Goal: Task Accomplishment & Management: Manage account settings

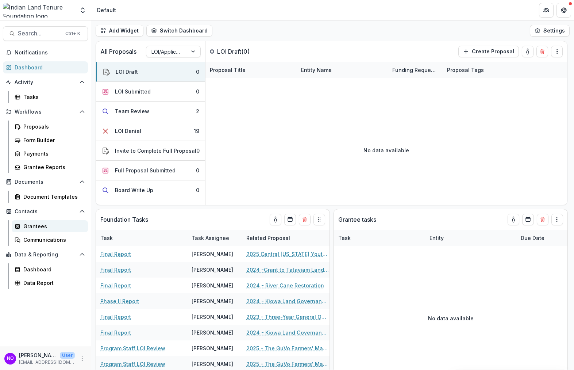
click at [35, 226] on div "Grantees" at bounding box center [52, 226] width 59 height 8
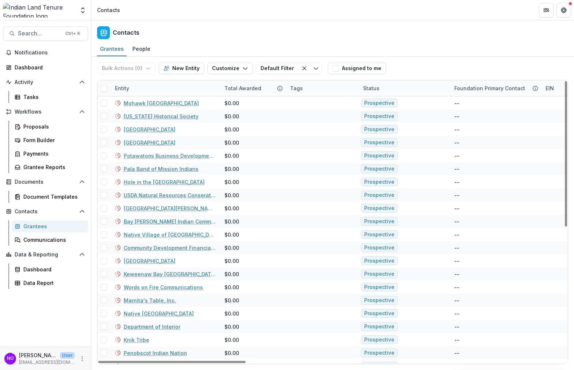
click at [129, 92] on div "Entity" at bounding box center [166, 88] width 110 height 16
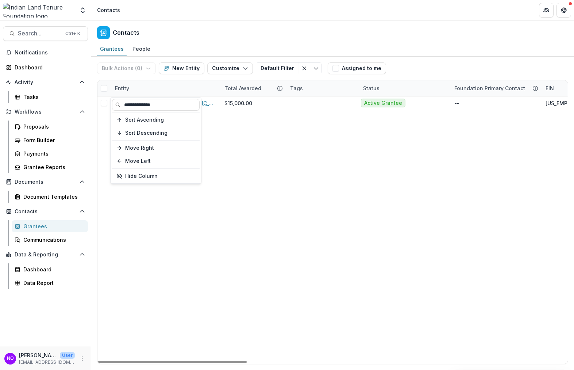
type input "**********"
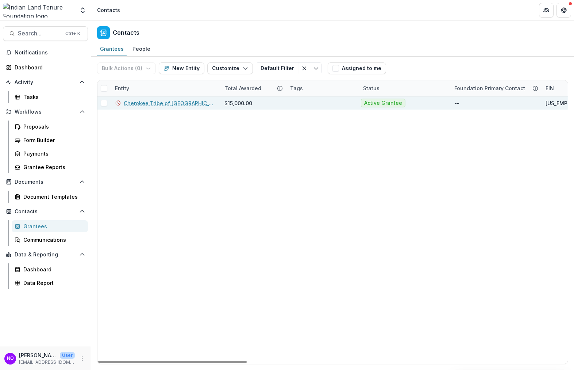
click at [132, 102] on link "Cherokee Tribe of [GEOGRAPHIC_DATA][US_STATE]" at bounding box center [170, 103] width 92 height 8
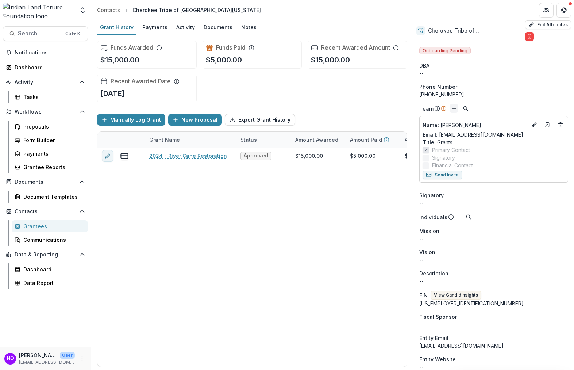
click at [452, 111] on button "Add" at bounding box center [454, 108] width 9 height 9
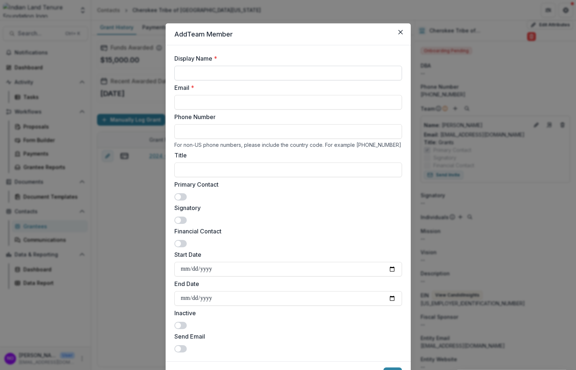
click at [233, 68] on input "Display Name *" at bounding box center [288, 73] width 228 height 15
type input "**********"
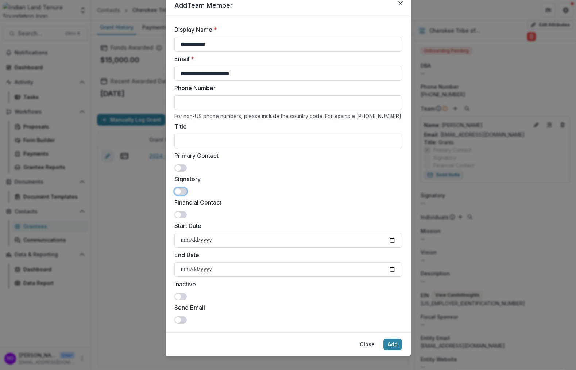
scroll to position [38, 0]
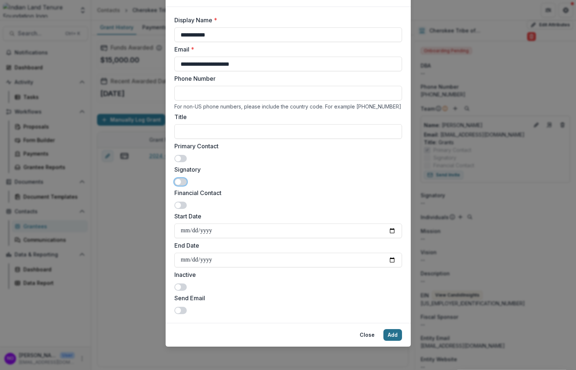
click at [392, 334] on button "Add" at bounding box center [393, 335] width 19 height 12
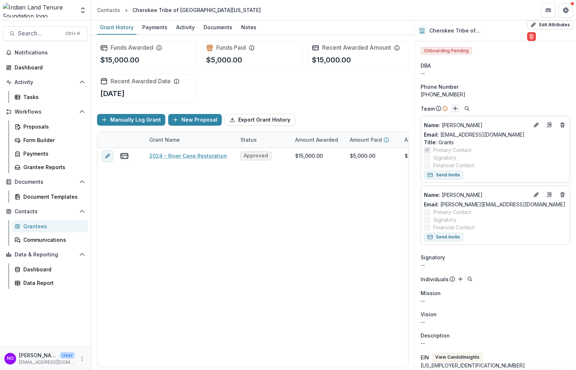
click at [455, 108] on icon "Add" at bounding box center [456, 108] width 6 height 6
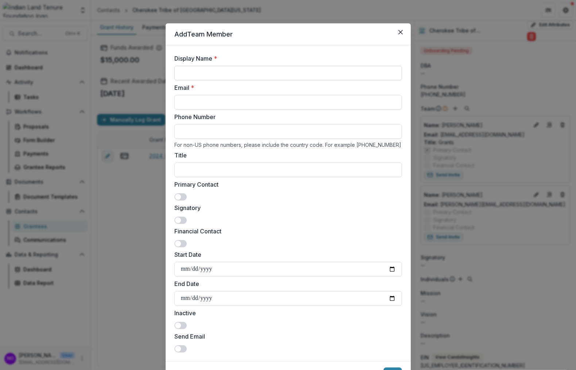
click at [221, 71] on input "Display Name *" at bounding box center [288, 73] width 228 height 15
type input "**********"
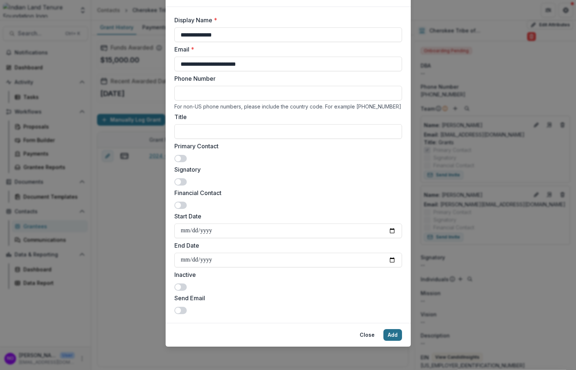
click at [387, 337] on button "Add" at bounding box center [393, 335] width 19 height 12
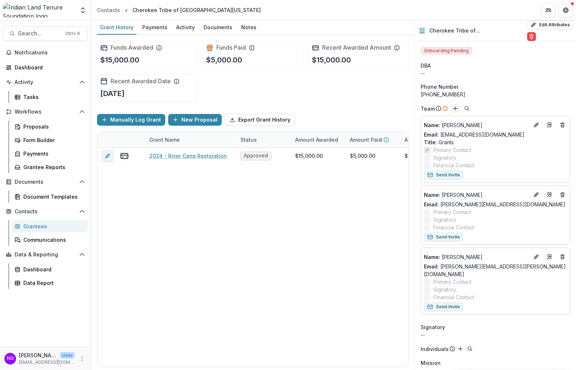
click at [454, 107] on icon "Add" at bounding box center [456, 108] width 6 height 6
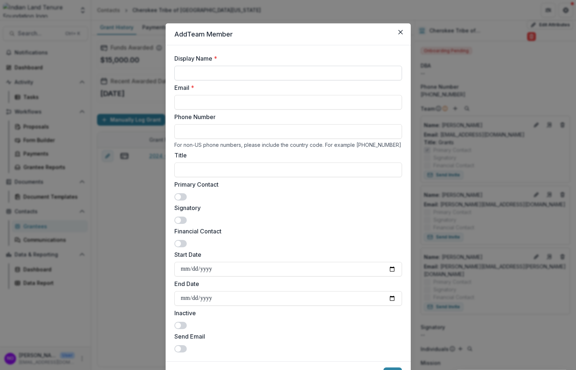
click at [197, 74] on input "Display Name *" at bounding box center [288, 73] width 228 height 15
type input "**********"
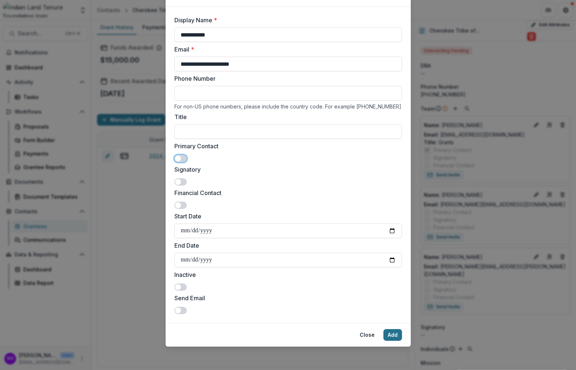
click at [398, 337] on button "Add" at bounding box center [393, 335] width 19 height 12
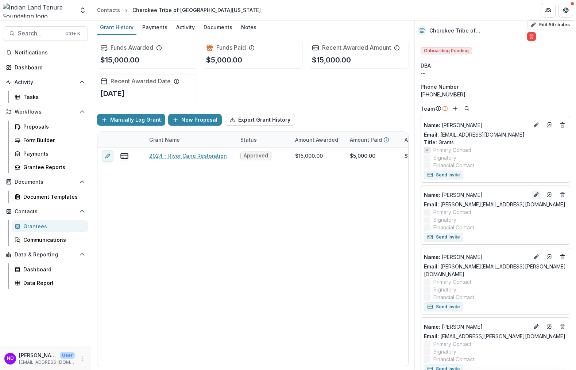
click at [534, 193] on icon "Edit" at bounding box center [537, 195] width 6 height 6
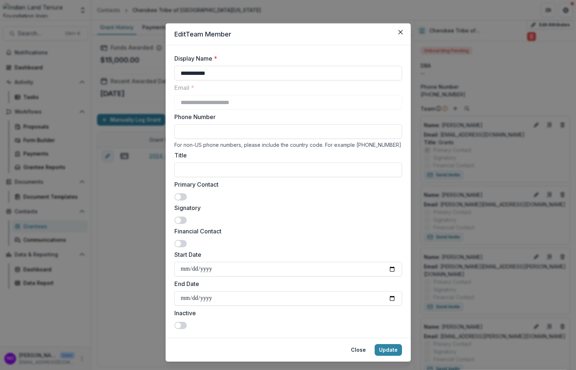
click at [177, 194] on span at bounding box center [178, 197] width 6 height 6
click at [394, 349] on button "Update" at bounding box center [388, 350] width 27 height 12
click at [402, 34] on button "Close" at bounding box center [401, 32] width 12 height 12
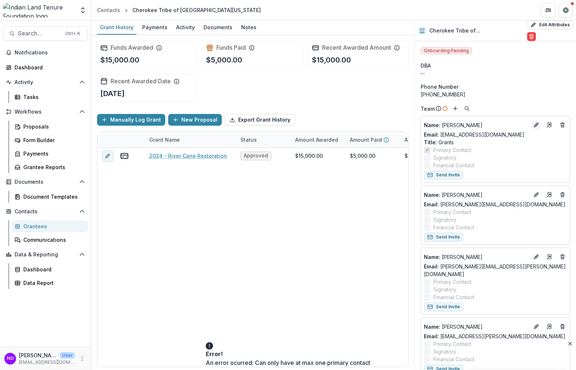
click at [537, 123] on icon "Edit" at bounding box center [538, 124] width 2 height 2
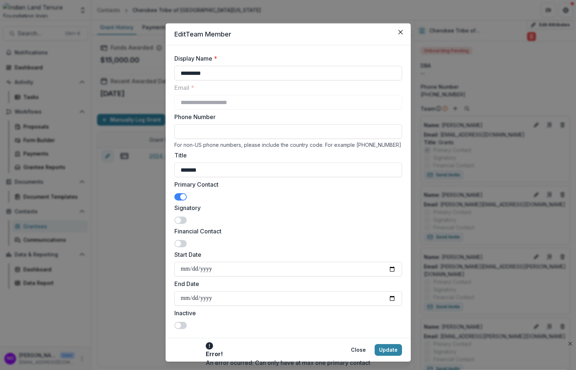
click at [178, 197] on span at bounding box center [180, 196] width 12 height 7
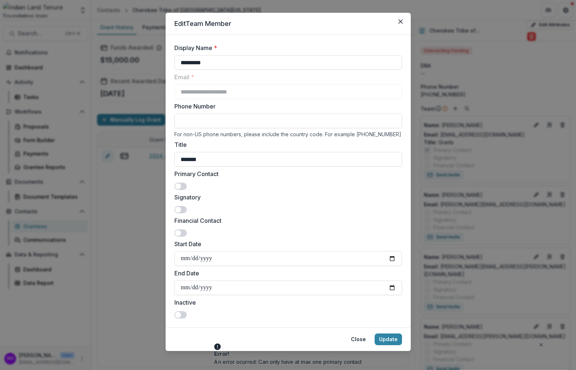
scroll to position [15, 0]
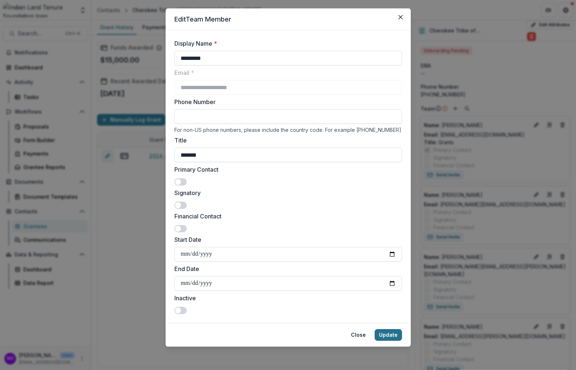
click at [384, 333] on button "Update" at bounding box center [388, 335] width 27 height 12
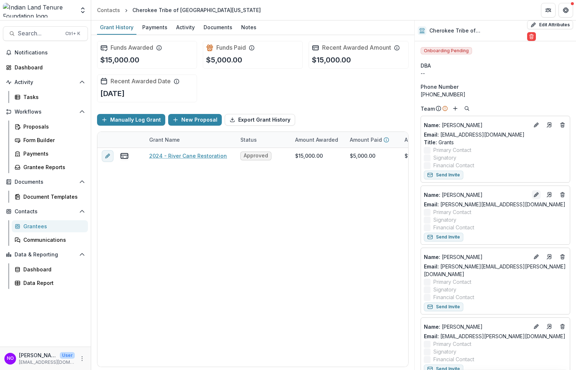
click at [534, 194] on icon "Edit" at bounding box center [537, 195] width 6 height 6
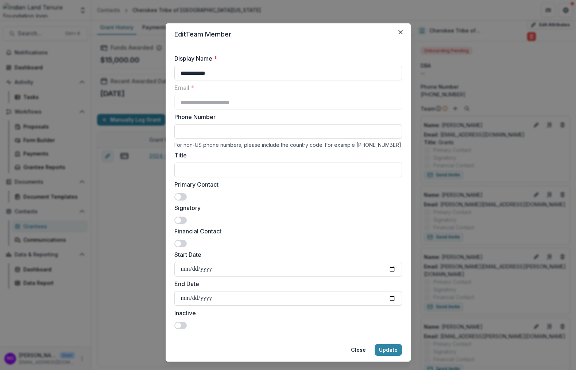
click at [178, 200] on span at bounding box center [180, 196] width 12 height 7
click at [400, 349] on button "Update" at bounding box center [388, 350] width 27 height 12
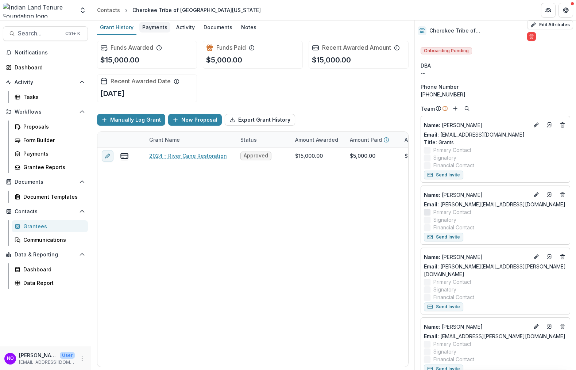
click at [140, 31] on div "Payments" at bounding box center [154, 27] width 31 height 11
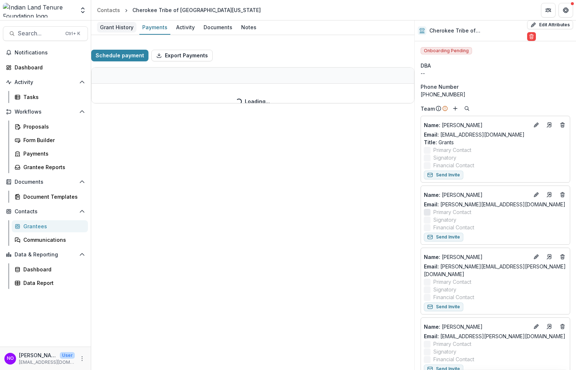
click at [120, 28] on div "Grant History" at bounding box center [116, 27] width 39 height 11
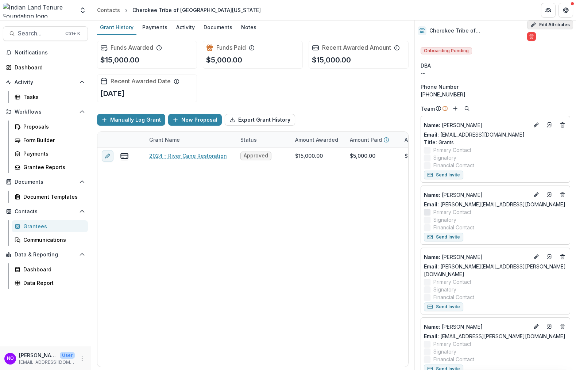
click at [530, 22] on button "Edit Attributes" at bounding box center [550, 24] width 46 height 9
select select
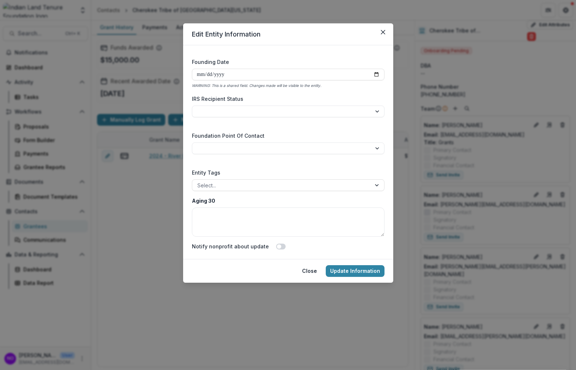
scroll to position [1209, 0]
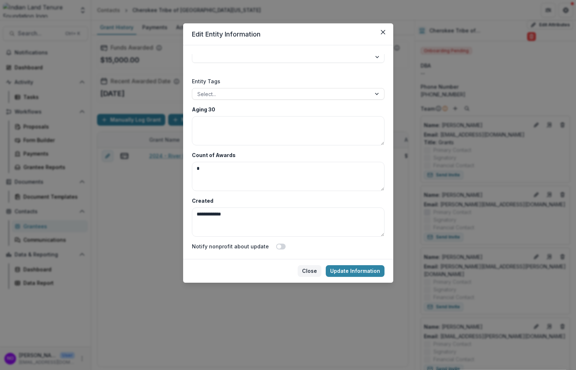
click at [313, 272] on button "Close" at bounding box center [310, 271] width 24 height 12
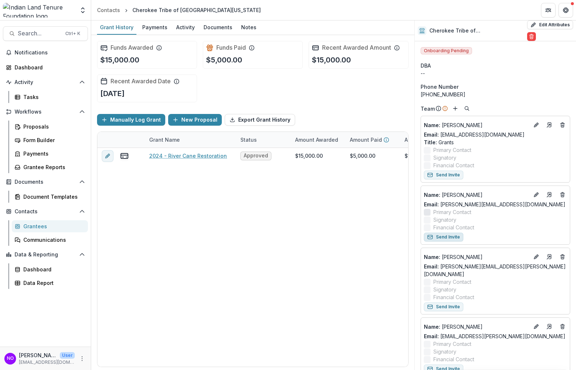
click at [445, 239] on button "Send Invite" at bounding box center [443, 237] width 39 height 9
click at [239, 30] on div "Notes" at bounding box center [248, 27] width 21 height 11
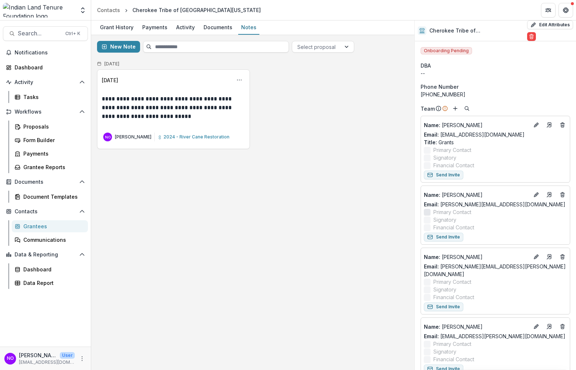
click at [157, 106] on p "**********" at bounding box center [173, 108] width 143 height 26
click at [237, 82] on icon "Options" at bounding box center [240, 80] width 6 height 6
click at [183, 108] on button "Edit" at bounding box center [204, 109] width 78 height 12
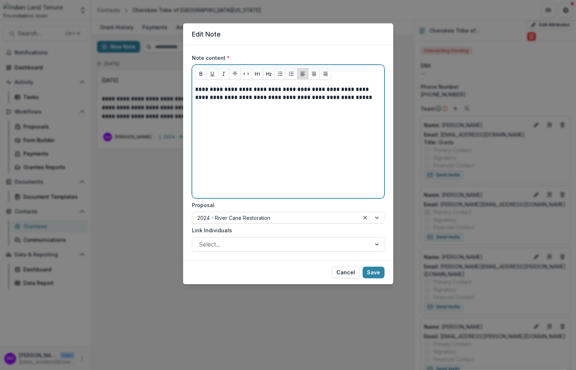
click at [230, 115] on div "**********" at bounding box center [288, 140] width 186 height 110
click at [365, 93] on p "**********" at bounding box center [288, 93] width 186 height 16
click at [364, 97] on p "**********" at bounding box center [288, 93] width 186 height 16
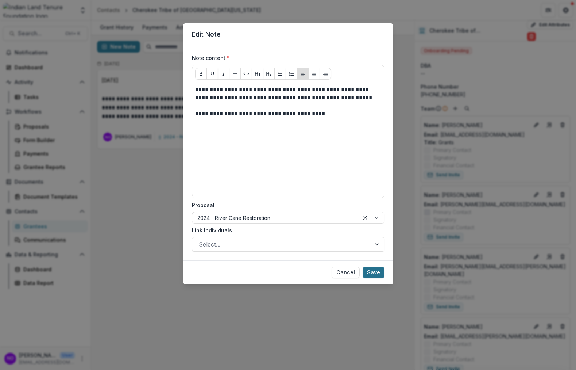
click at [377, 269] on button "Save" at bounding box center [374, 272] width 22 height 12
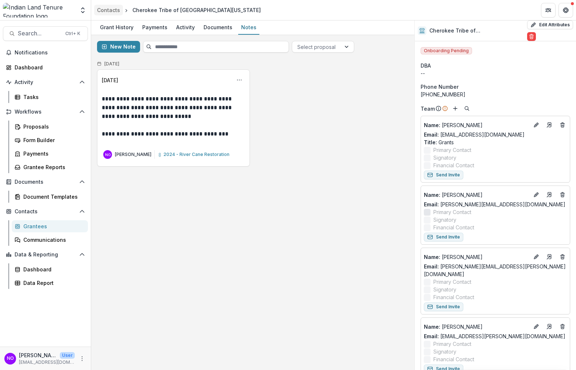
click at [104, 14] on link "Contacts" at bounding box center [108, 10] width 29 height 11
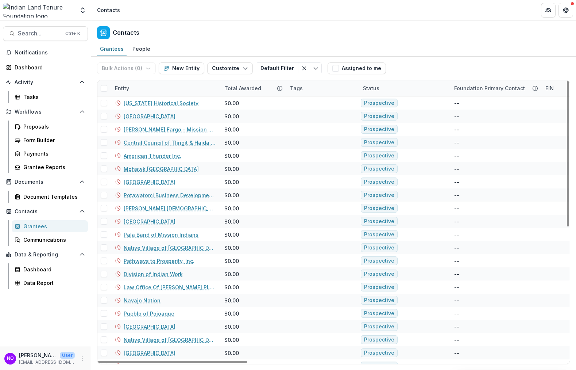
click at [127, 87] on div "Entity" at bounding box center [122, 88] width 23 height 8
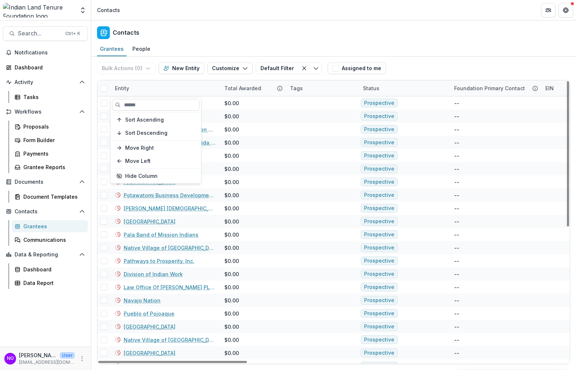
click at [127, 87] on div "Entity" at bounding box center [122, 88] width 23 height 8
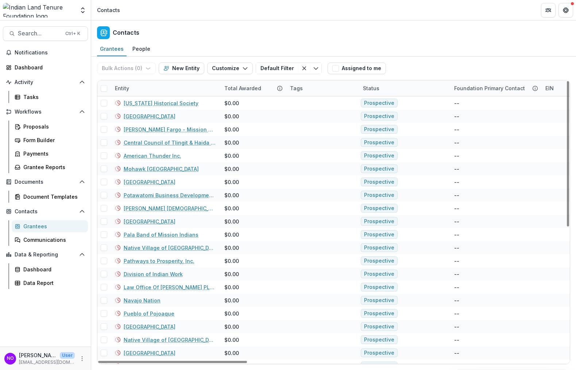
click at [127, 87] on div "Entity" at bounding box center [122, 88] width 23 height 8
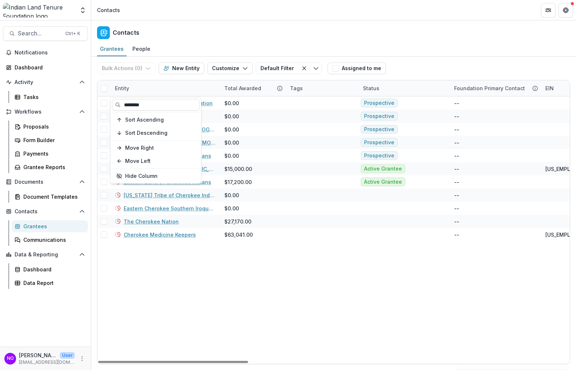
type input "********"
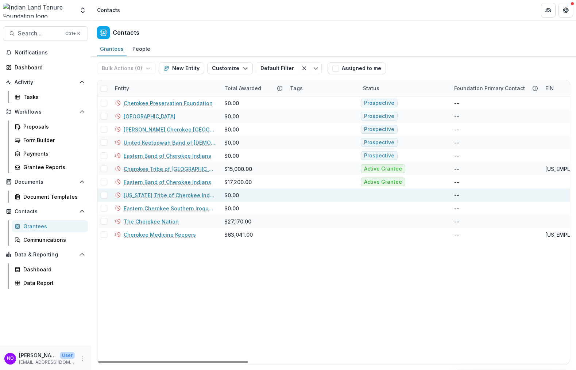
click at [156, 193] on link "[US_STATE] Tribe of Cherokee Indians, Inc." at bounding box center [170, 195] width 92 height 8
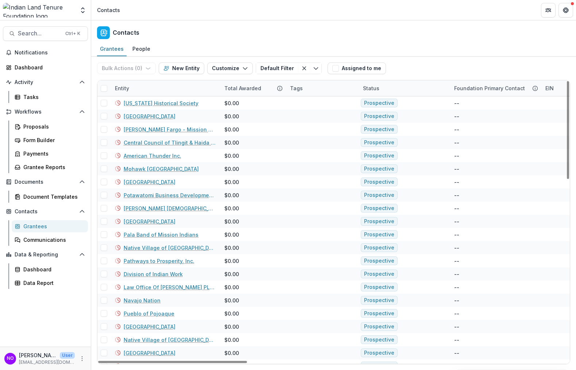
click at [140, 81] on div "Entity" at bounding box center [166, 88] width 110 height 16
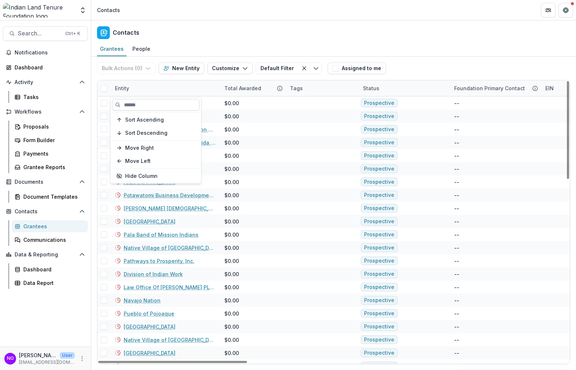
click at [139, 104] on input at bounding box center [156, 105] width 88 height 12
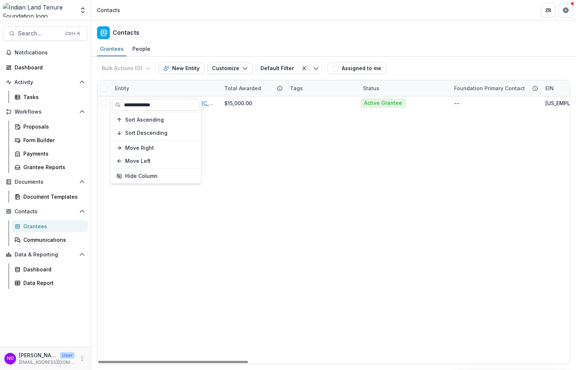
type input "**********"
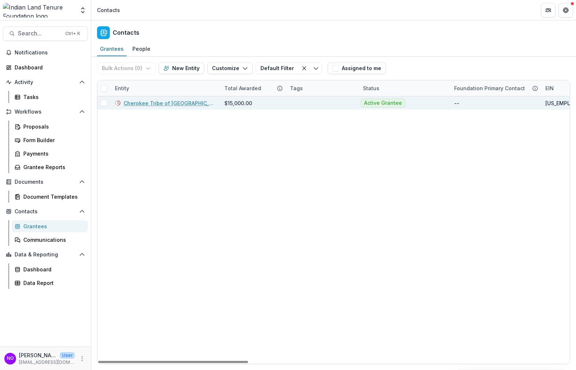
click at [160, 99] on link "Cherokee Tribe of [GEOGRAPHIC_DATA][US_STATE]" at bounding box center [170, 103] width 92 height 8
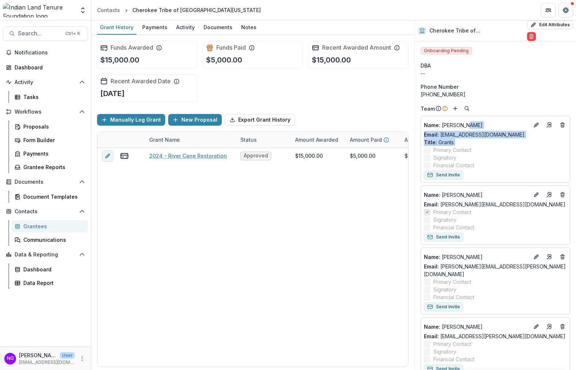
drag, startPoint x: 498, startPoint y: 119, endPoint x: 514, endPoint y: 126, distance: 18.0
click at [500, 147] on div "Name : [PERSON_NAME] Email: [EMAIL_ADDRESS][DOMAIN_NAME] Title : Grants Primary…" at bounding box center [495, 144] width 143 height 50
click at [529, 74] on div "--" at bounding box center [496, 73] width 150 height 8
click at [547, 124] on icon "Go to contact" at bounding box center [550, 125] width 6 height 6
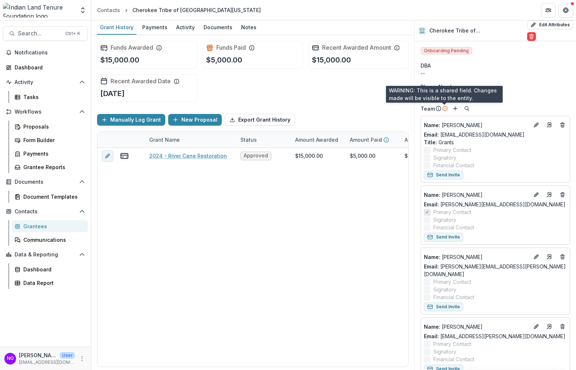
click at [445, 109] on icon at bounding box center [445, 108] width 6 height 6
